Goal: Task Accomplishment & Management: Use online tool/utility

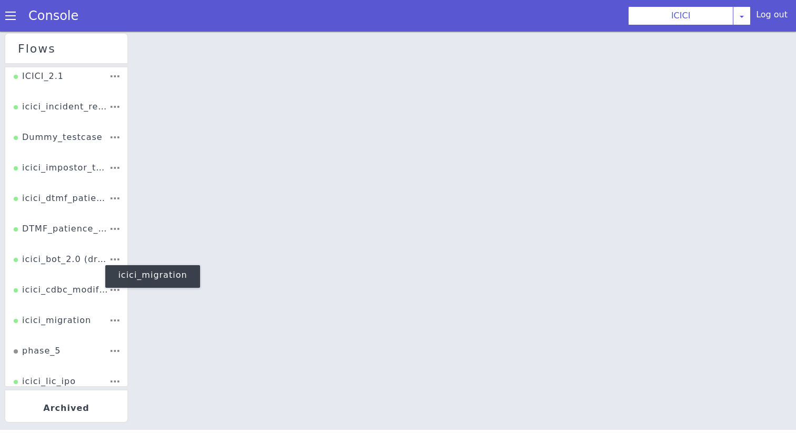
scroll to position [219, 0]
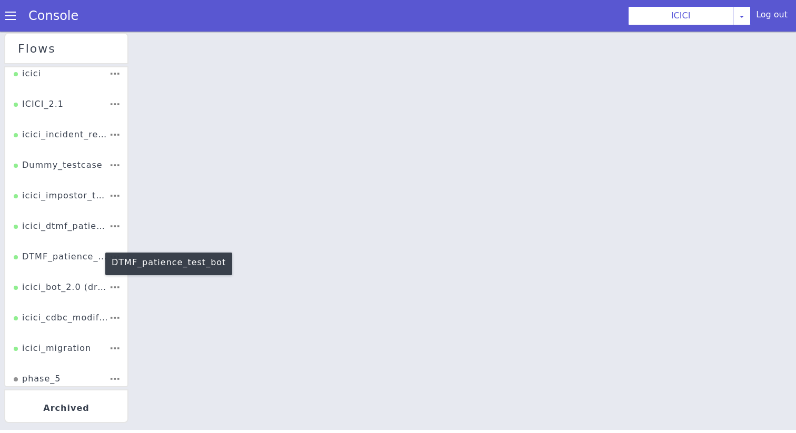
click at [66, 195] on div "DTMF_patience_test_bot" at bounding box center [65, 172] width 97 height 44
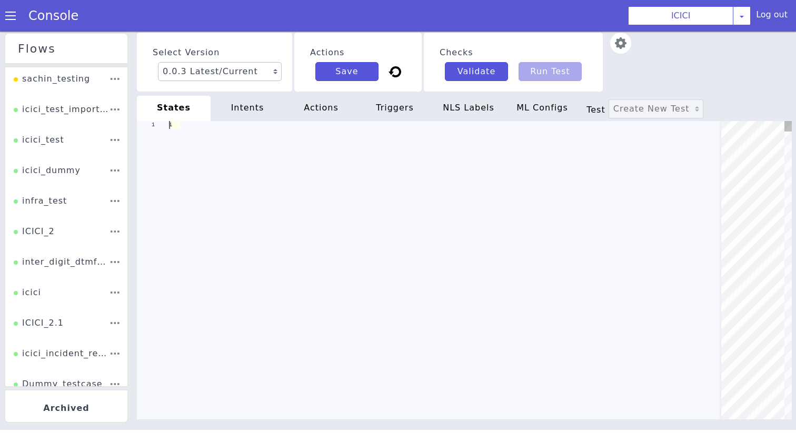
type textarea "init: "ENTER_VALUE" model: "oppo-in" basepath: "[URL][DOMAIN_NAME]" tts_provide…"
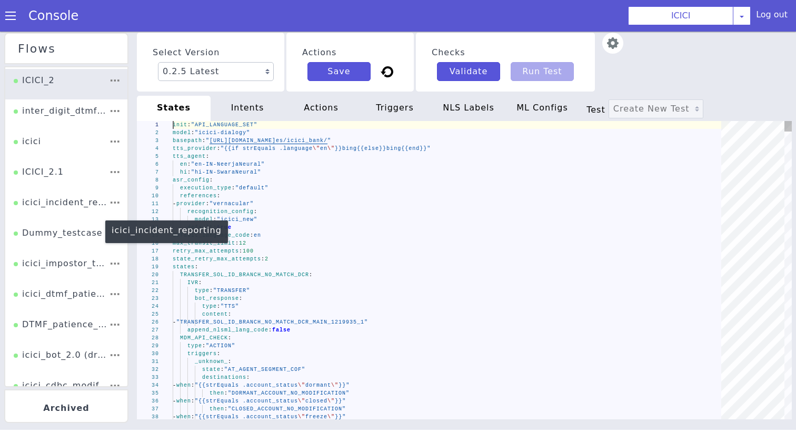
scroll to position [183, 0]
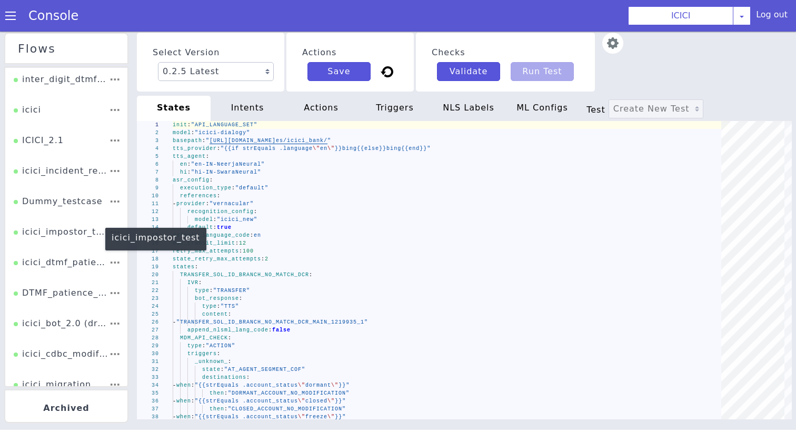
click at [675, 167] on div "icici_impostor_test" at bounding box center [723, 146] width 97 height 43
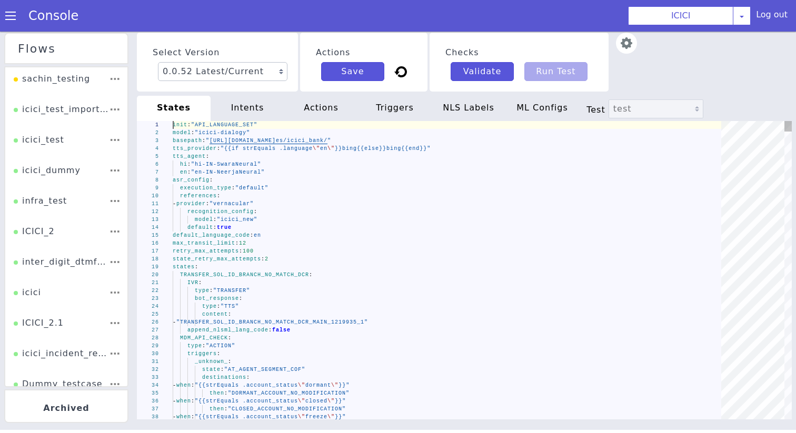
type textarea "- provider: "vernacular" recognition_config: model: "icici_new" default: true d…"
click at [357, 252] on div "retry_max_attempts : 100" at bounding box center [452, 219] width 471 height 308
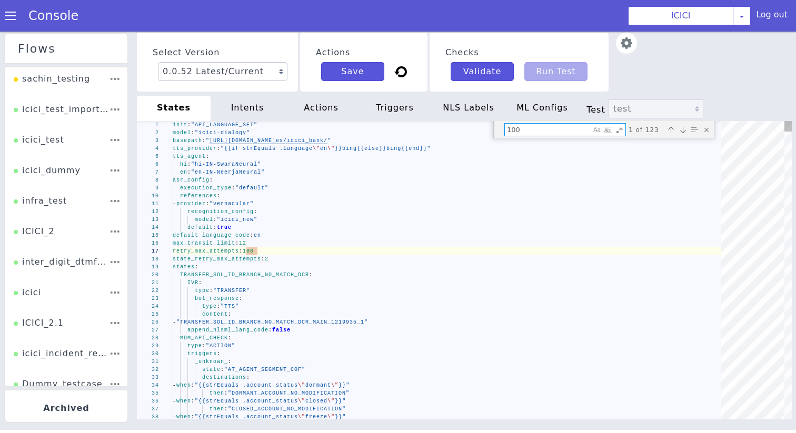
type textarea "i"
type textarea "f_TemplateName: "Request_QK_CorporateQKTAG" f_AccountNumber: "{{.account_number…"
type textarea "is"
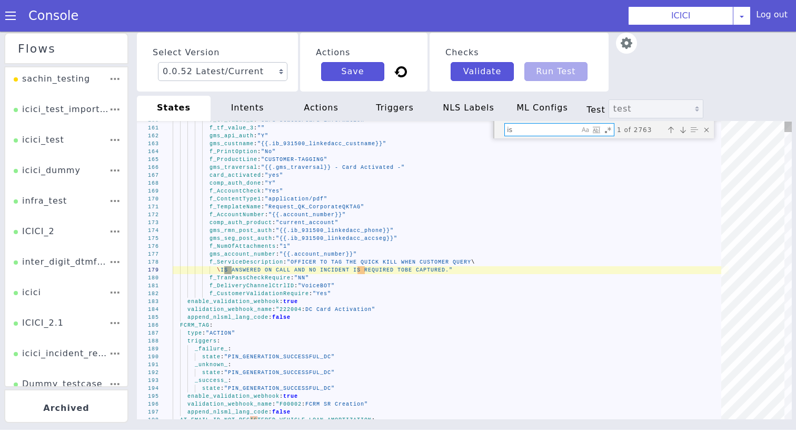
type textarea "- provider: "vernacular" recognition_config: model: "icici_new" default: true d…"
type textarea "i"
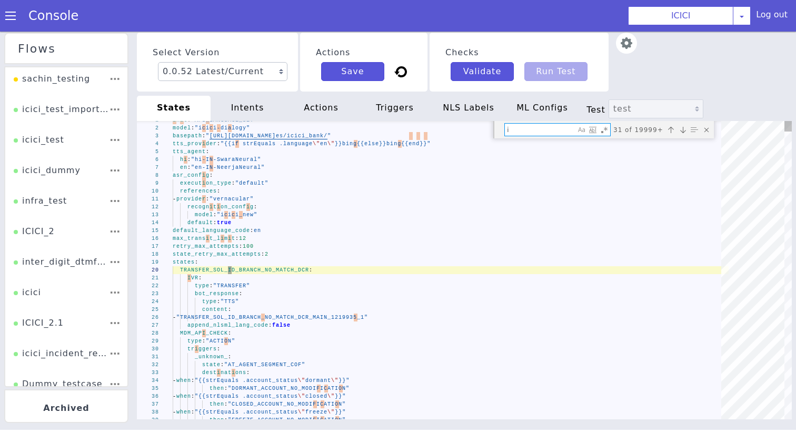
type textarea "_unknown_: state: "AT_AGENT_SEGMENT_COF" destinations: - when: "{{strEquals .ac…"
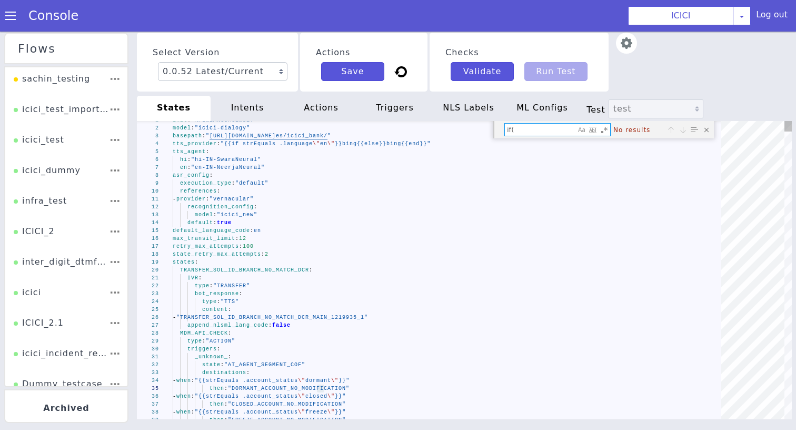
type textarea "if"
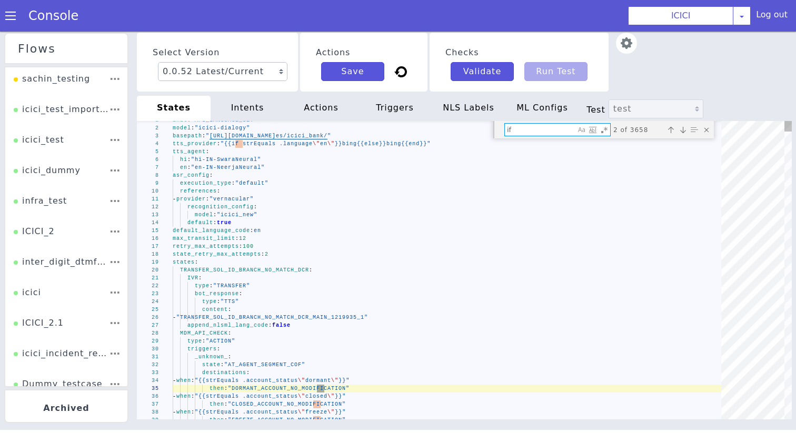
type textarea "gms_skill: "{{if (strEquals .unica_profit \"A+\")}}{{\"wealth\"}}{{else}}{{\"\ …"
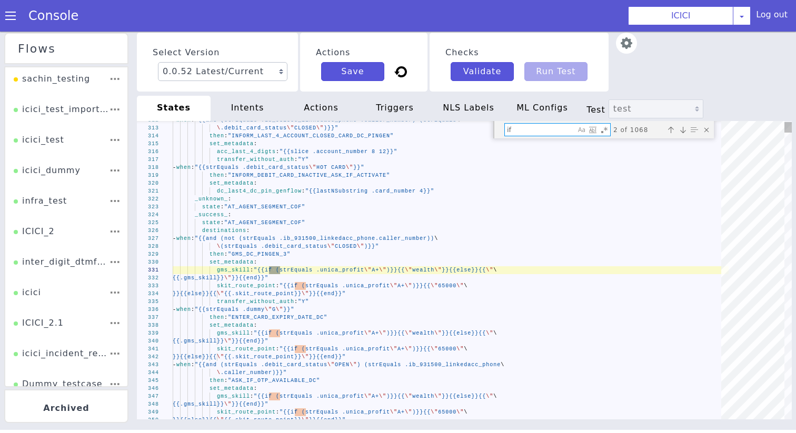
type textarea "if"
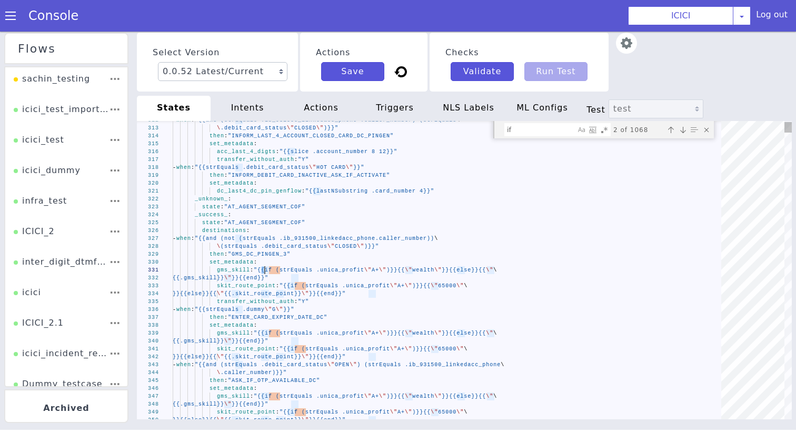
type textarea "gms_skill: "{{if (strEquals .unica_profit \"A+\")}}{{\"wealth\"}}{{else}}{{\"\ …"
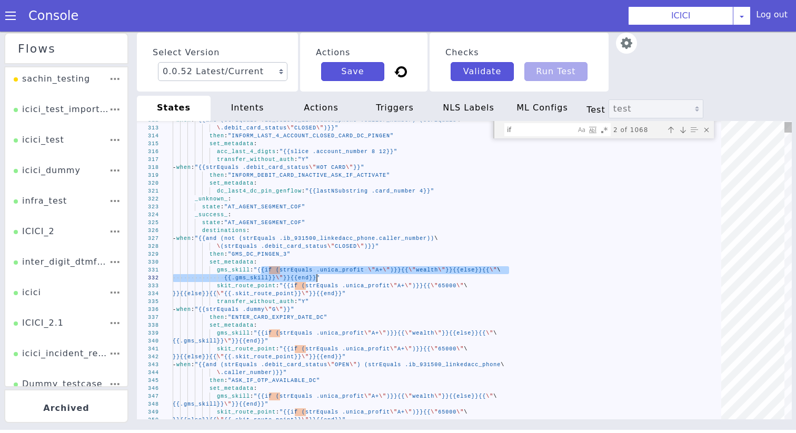
drag, startPoint x: 261, startPoint y: 272, endPoint x: 316, endPoint y: 279, distance: 55.7
